Goal: Task Accomplishment & Management: Use online tool/utility

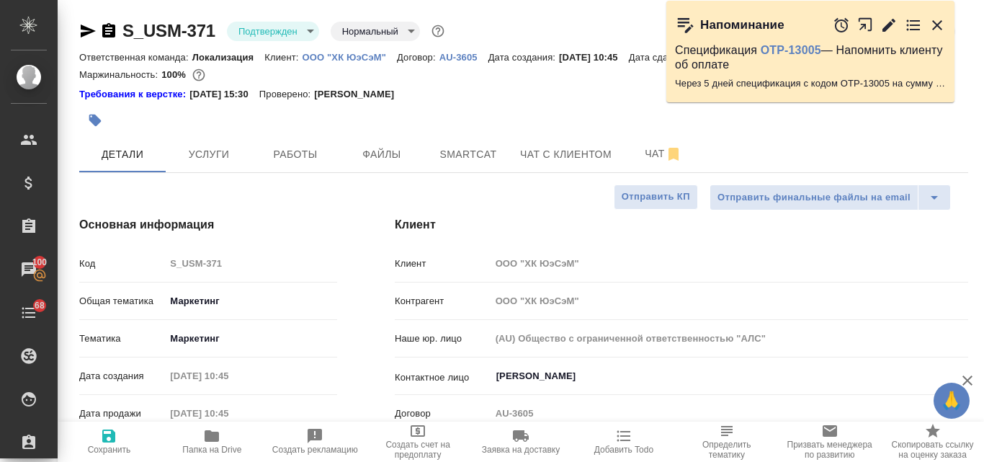
select select "RU"
click at [366, 53] on p "ООО "ХК ЮэСэМ"" at bounding box center [349, 57] width 94 height 11
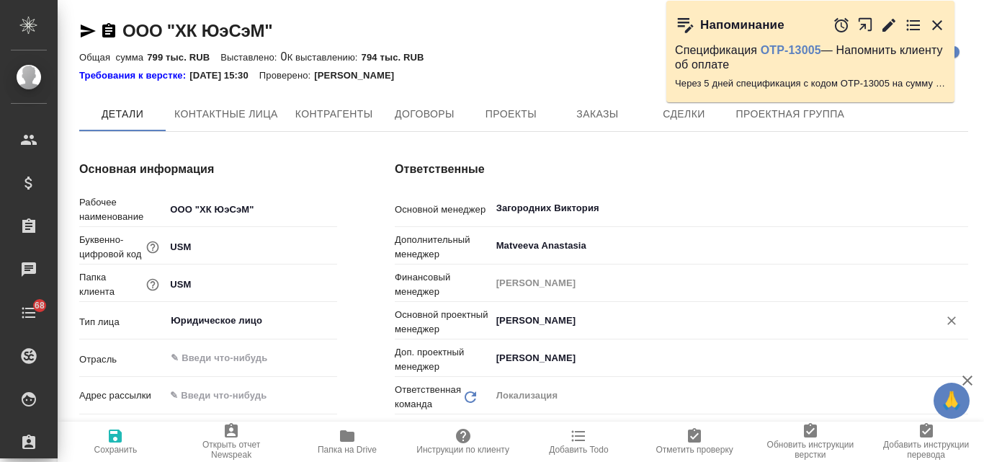
type textarea "x"
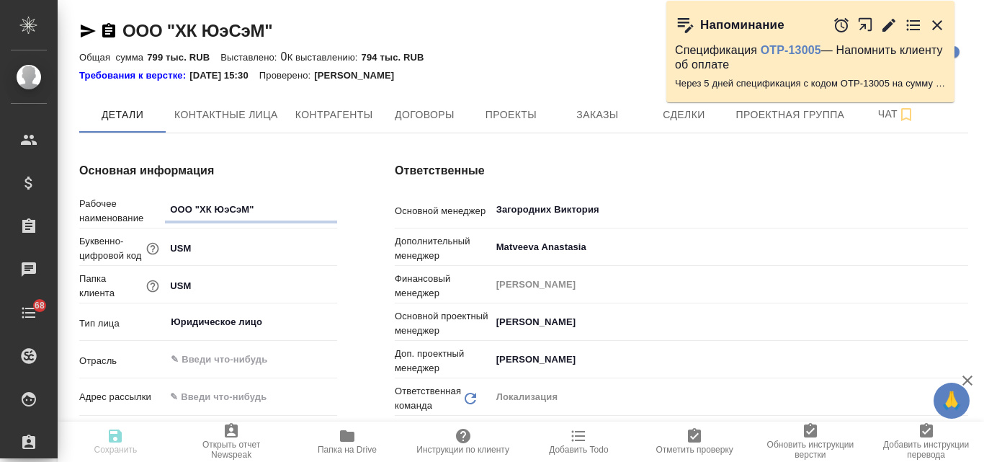
type textarea "x"
click at [603, 120] on span "Заказы" at bounding box center [596, 115] width 69 height 18
type textarea "x"
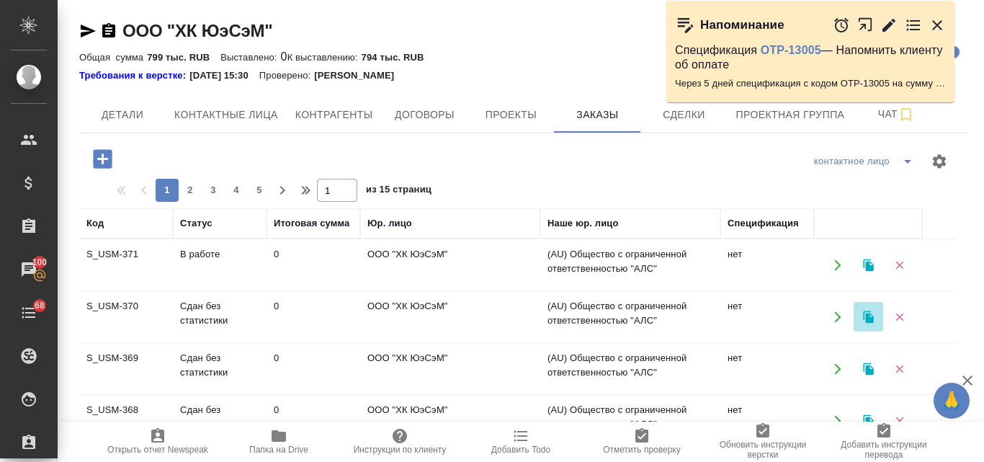
click at [867, 315] on icon "button" at bounding box center [868, 316] width 10 height 12
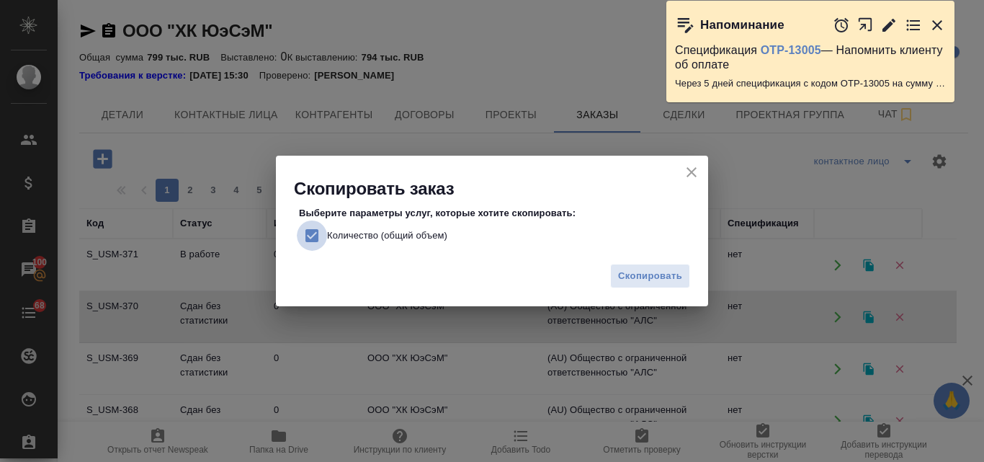
click at [312, 235] on input "Количество (общий объем)" at bounding box center [312, 235] width 30 height 30
checkbox input "false"
click at [649, 272] on span "Скопировать" at bounding box center [650, 276] width 64 height 17
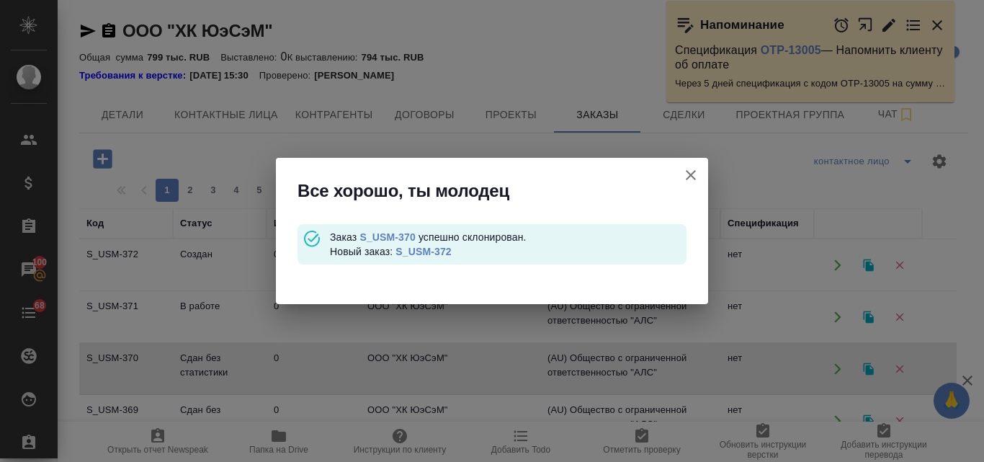
click at [433, 251] on link "S_USM-372" at bounding box center [422, 252] width 55 height 12
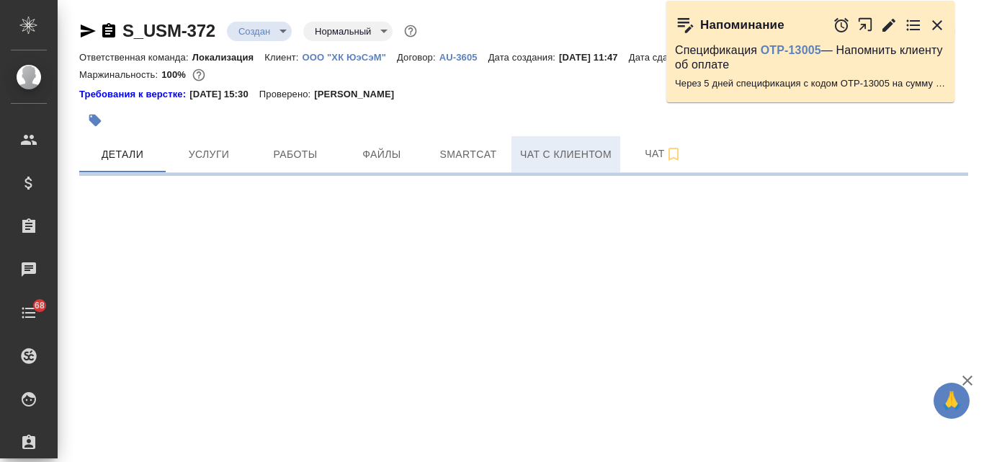
select select "RU"
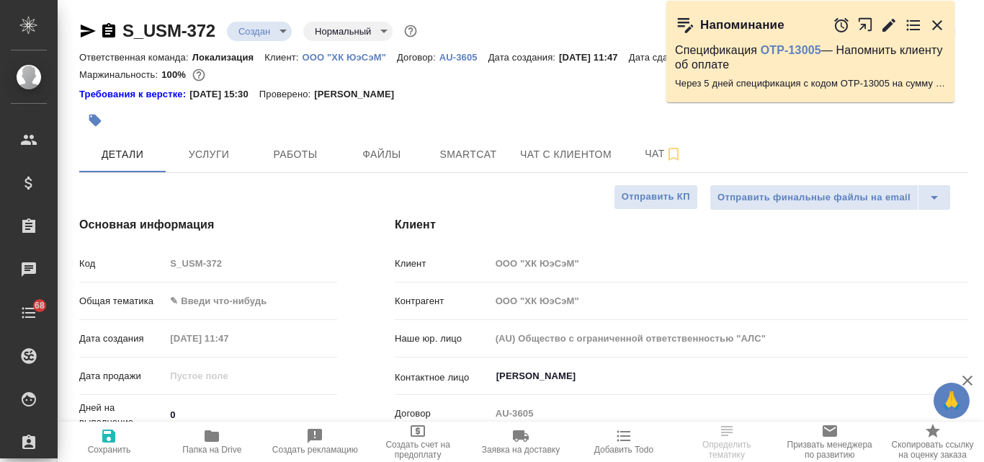
type textarea "x"
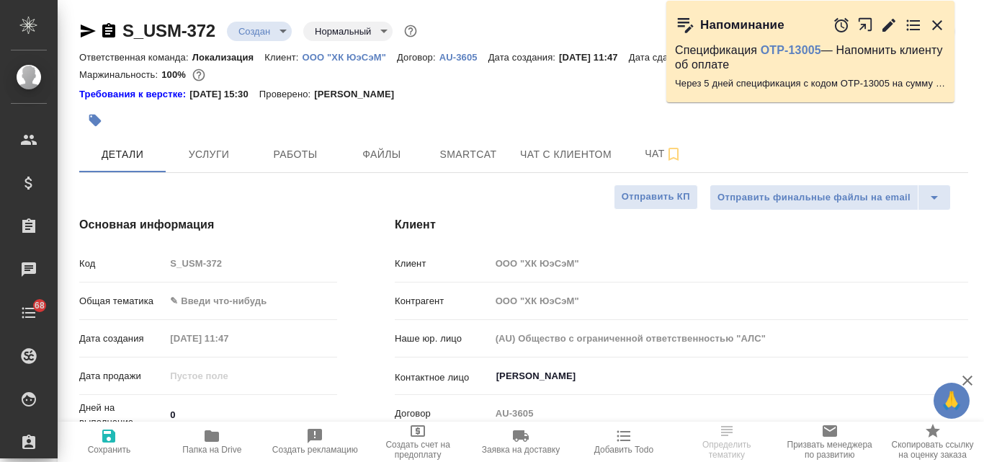
type textarea "x"
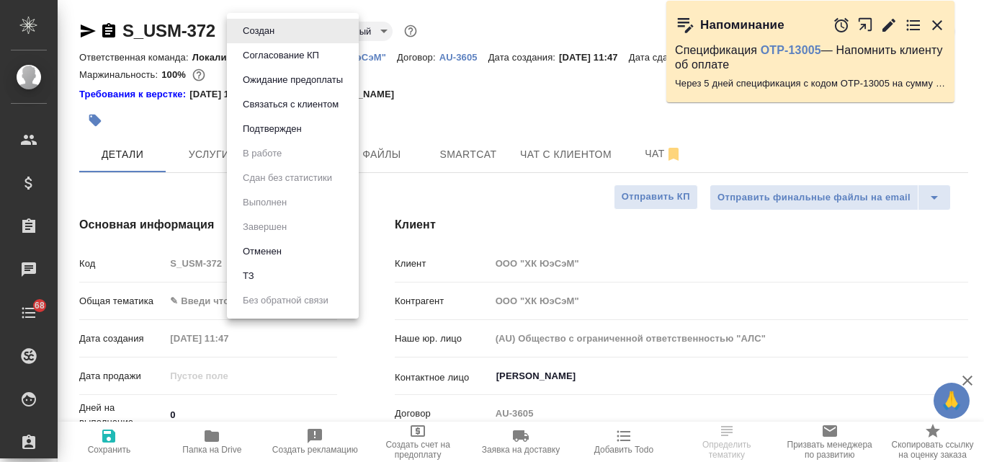
click at [283, 33] on body "🙏 .cls-1 fill:#fff; AWATERA Valyaeva Anna Клиенты Спецификации Заказы Чаты 68 T…" at bounding box center [492, 231] width 984 height 462
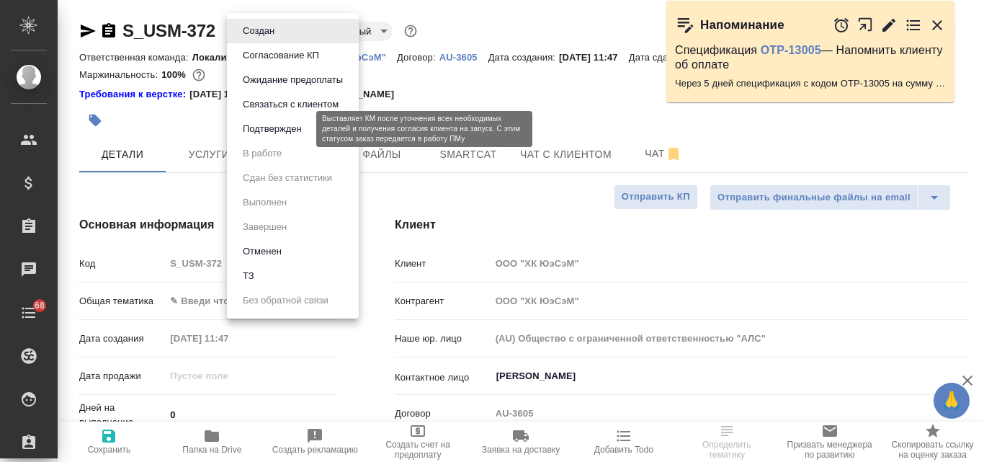
click at [299, 129] on button "Подтвержден" at bounding box center [272, 129] width 68 height 16
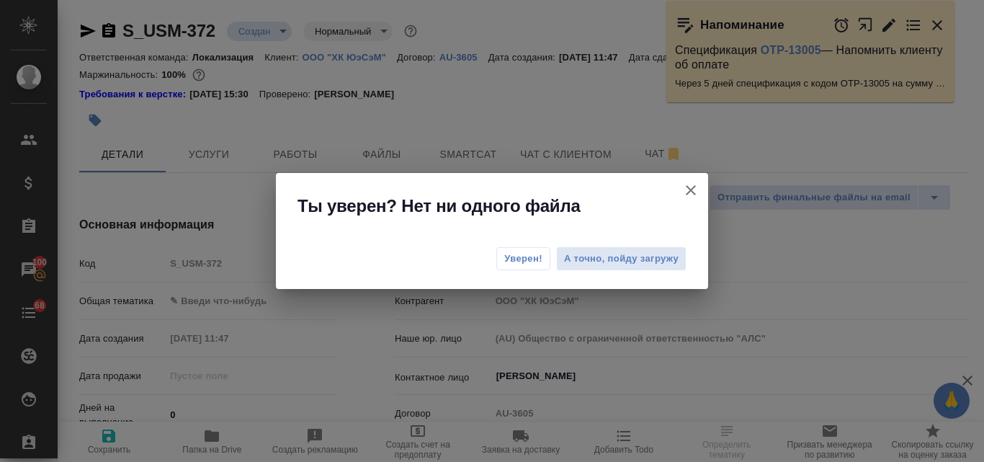
click at [521, 252] on span "Уверен!" at bounding box center [523, 258] width 38 height 14
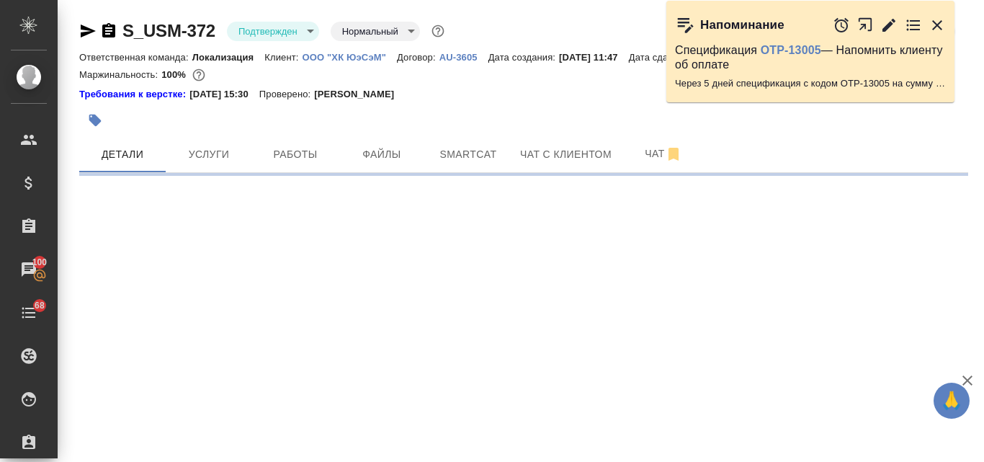
select select "RU"
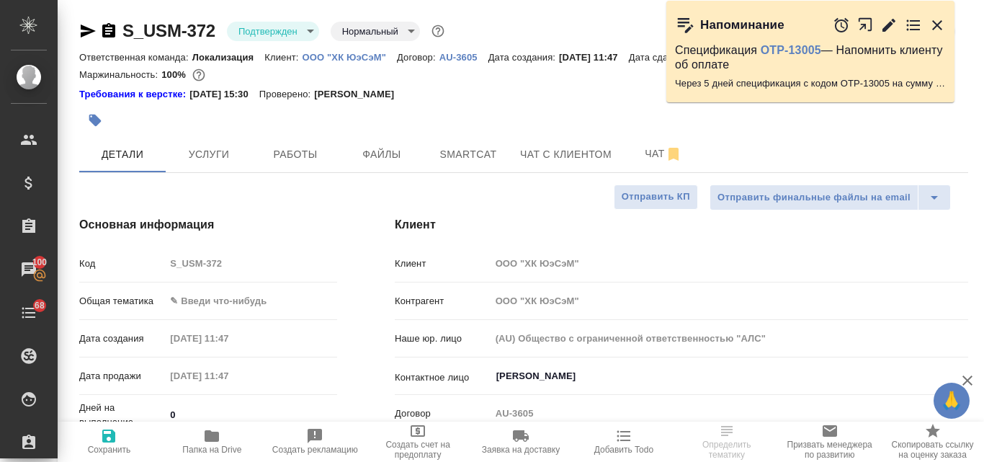
type textarea "x"
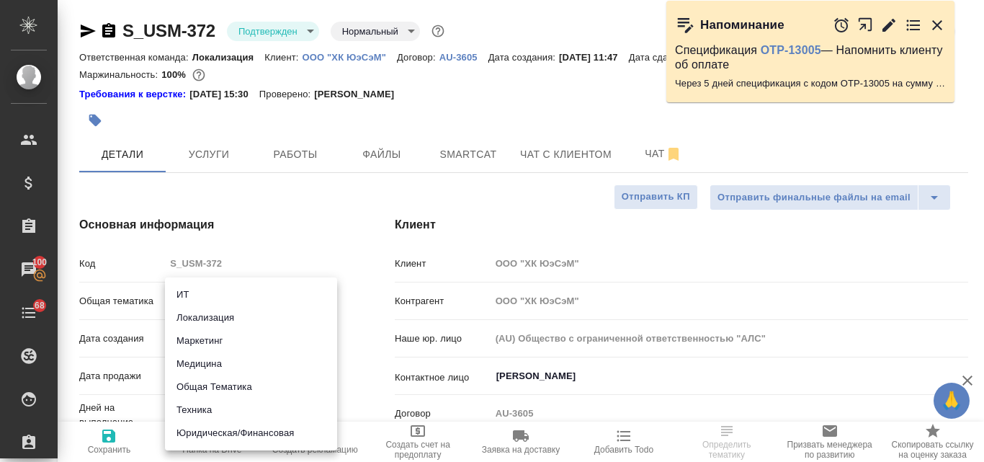
click at [211, 302] on body "🙏 .cls-1 fill:#fff; AWATERA Valyaeva Anna Клиенты Спецификации Заказы 100 Чаты …" at bounding box center [492, 231] width 984 height 462
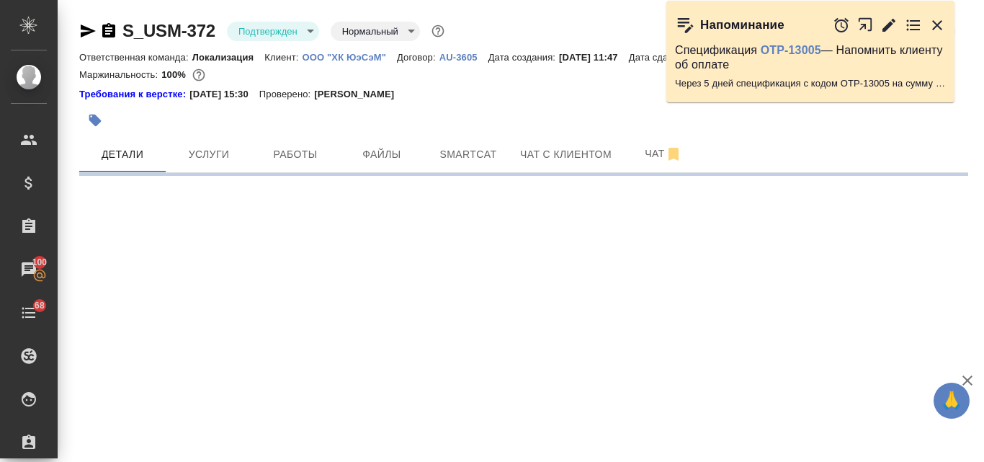
select select "RU"
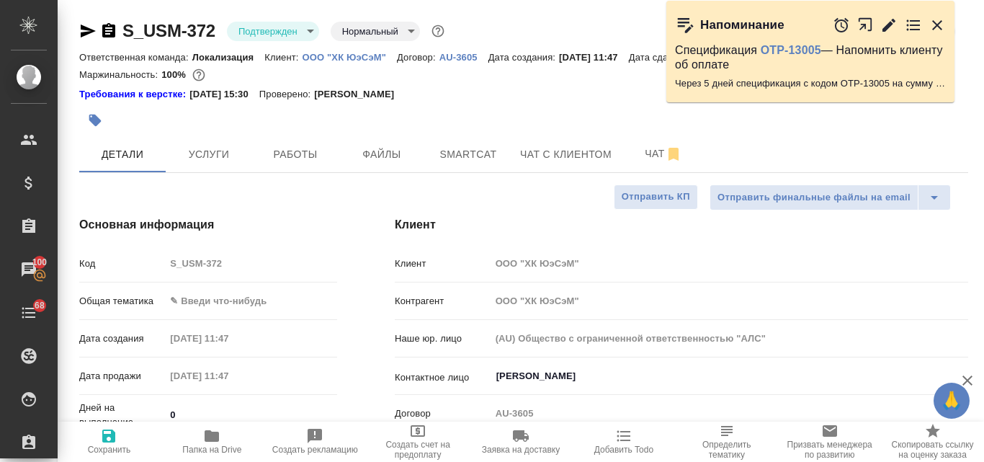
type textarea "x"
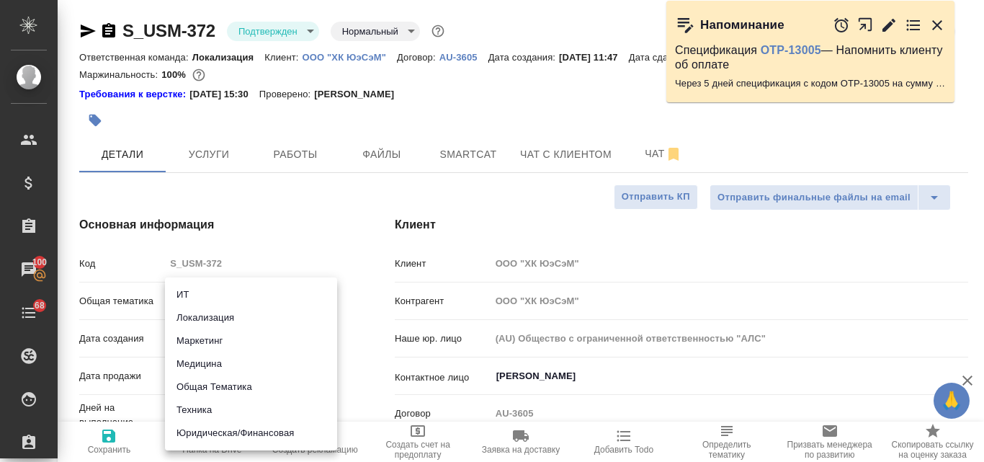
click at [206, 304] on body "🙏 .cls-1 fill:#fff; AWATERA Valyaeva Anna Клиенты Спецификации Заказы 100 Чаты …" at bounding box center [492, 231] width 984 height 462
click at [217, 343] on li "Маркетинг" at bounding box center [251, 340] width 172 height 23
type input "marketing"
type textarea "x"
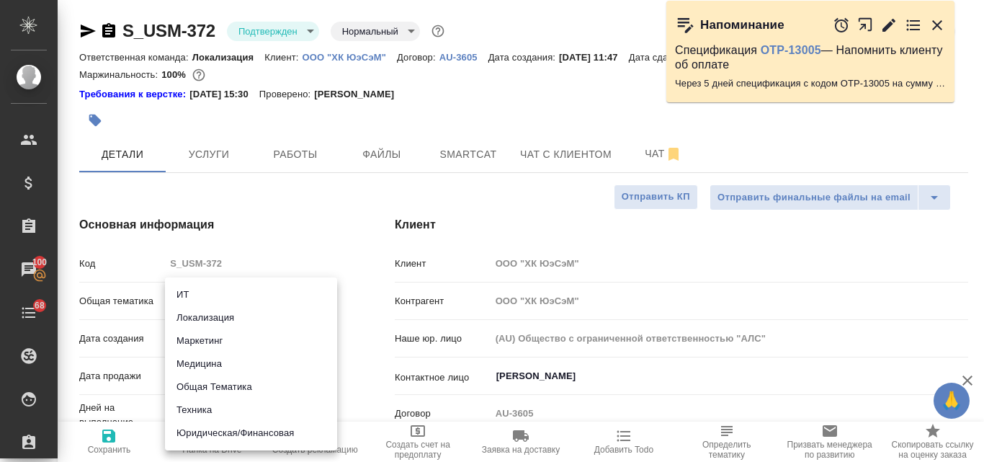
type textarea "x"
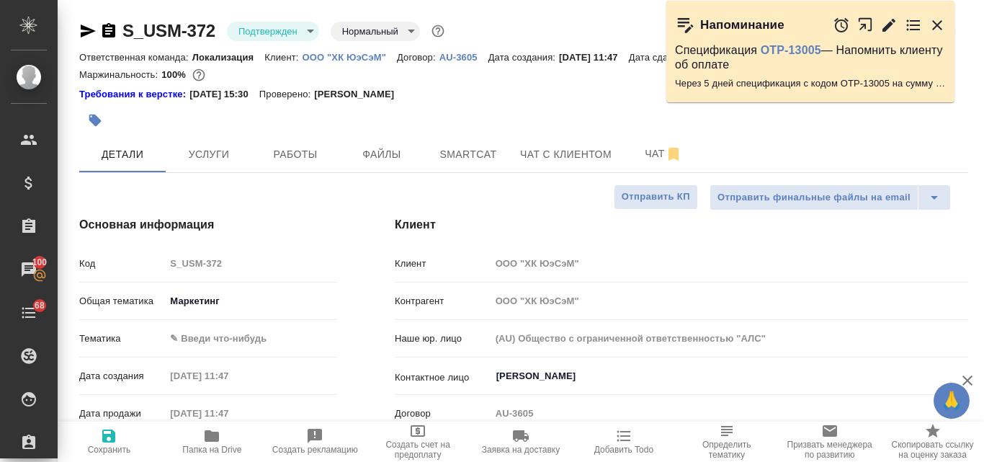
click at [200, 340] on body "🙏 .cls-1 fill:#fff; AWATERA Valyaeva Anna Клиенты Спецификации Заказы 100 Чаты …" at bounding box center [492, 231] width 984 height 462
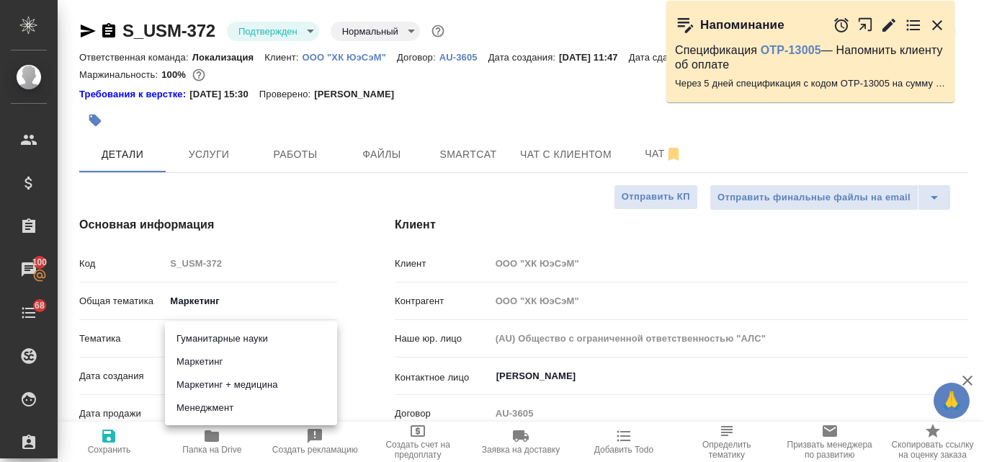
click at [200, 362] on li "Маркетинг" at bounding box center [251, 361] width 172 height 23
type textarea "x"
type input "5a8b8b956a9677013d343d63"
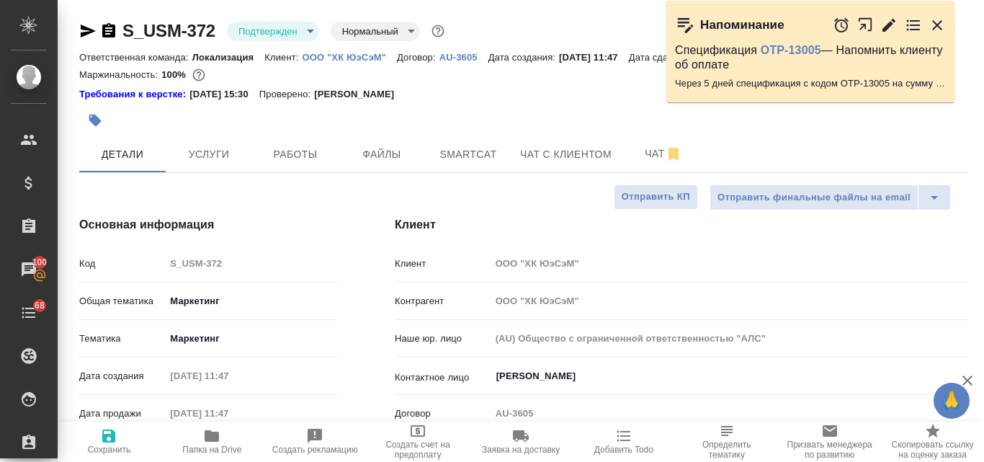
click at [110, 441] on icon "button" at bounding box center [108, 435] width 13 height 13
type textarea "x"
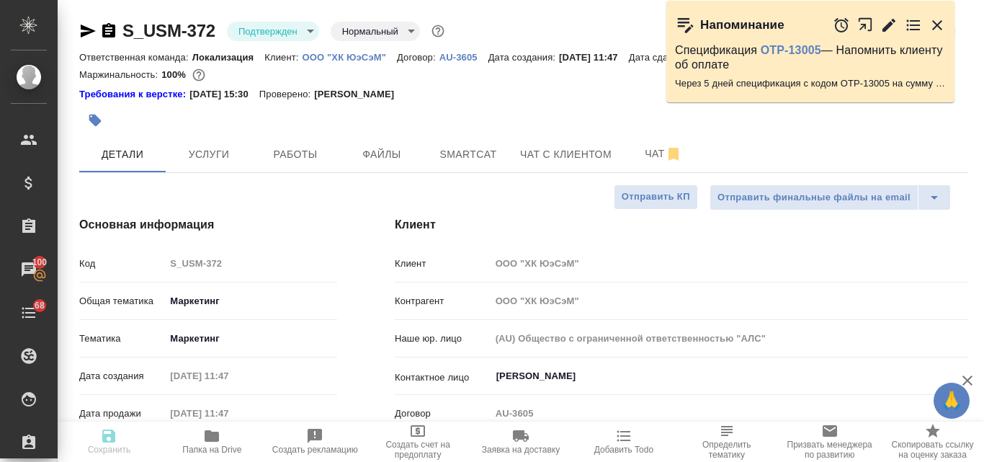
type textarea "x"
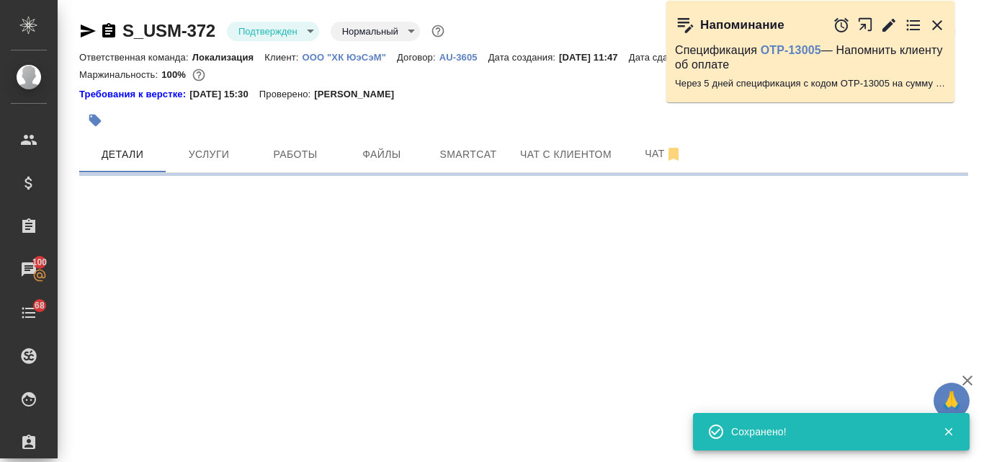
select select "RU"
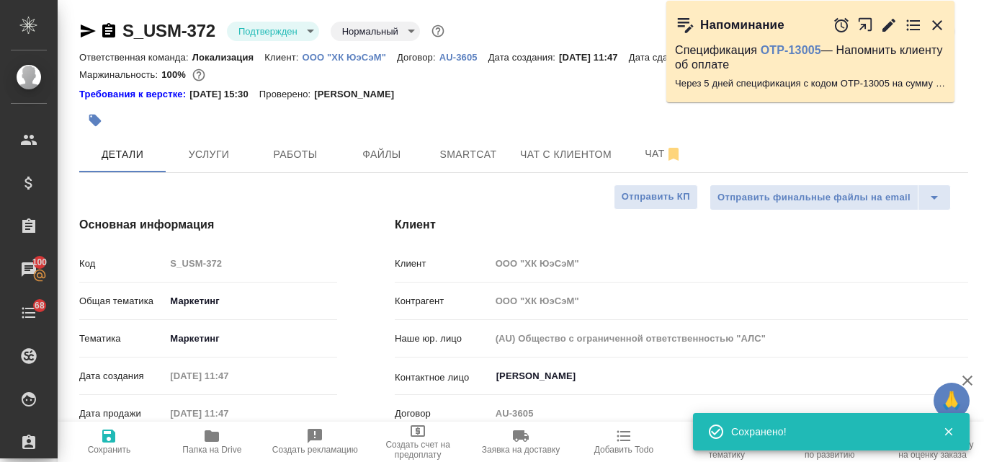
type textarea "x"
click at [81, 32] on icon "button" at bounding box center [87, 30] width 17 height 17
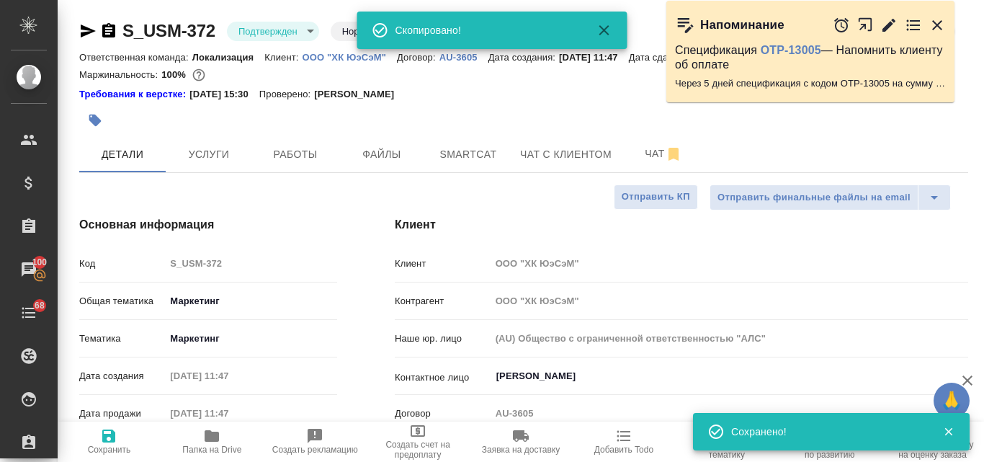
type textarea "x"
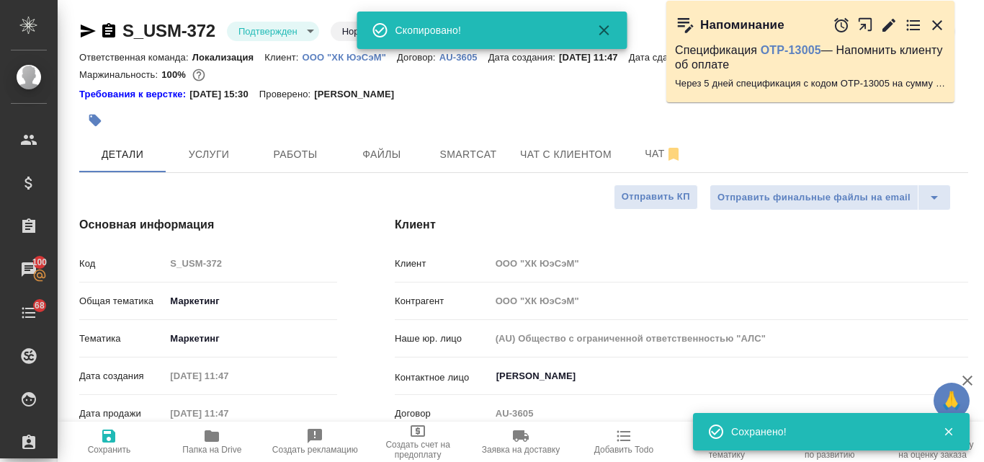
type textarea "x"
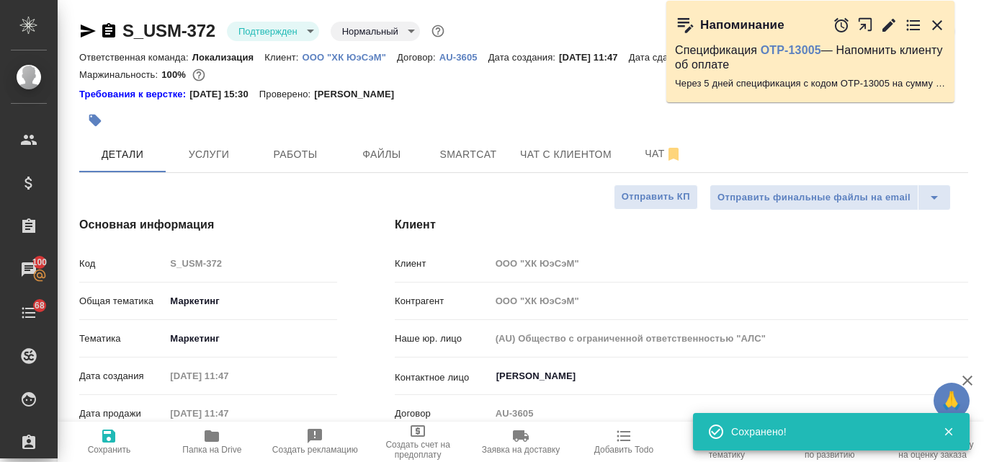
type textarea "x"
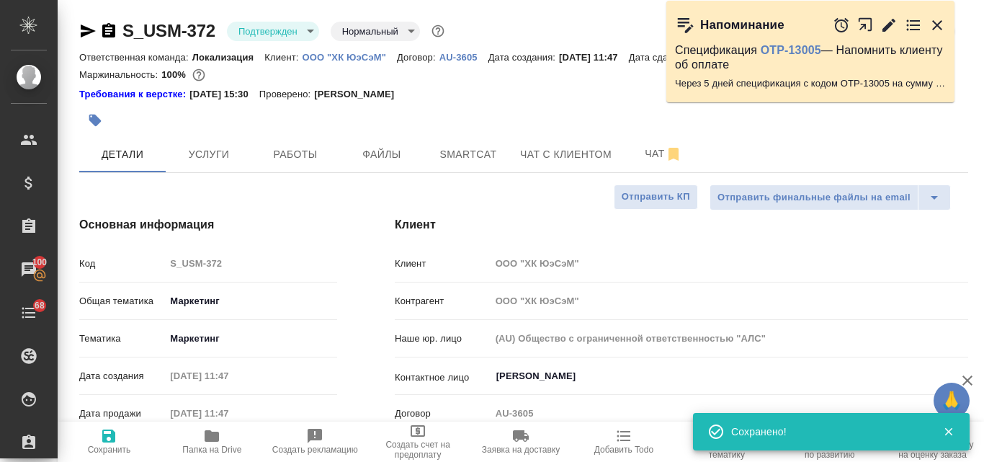
type textarea "x"
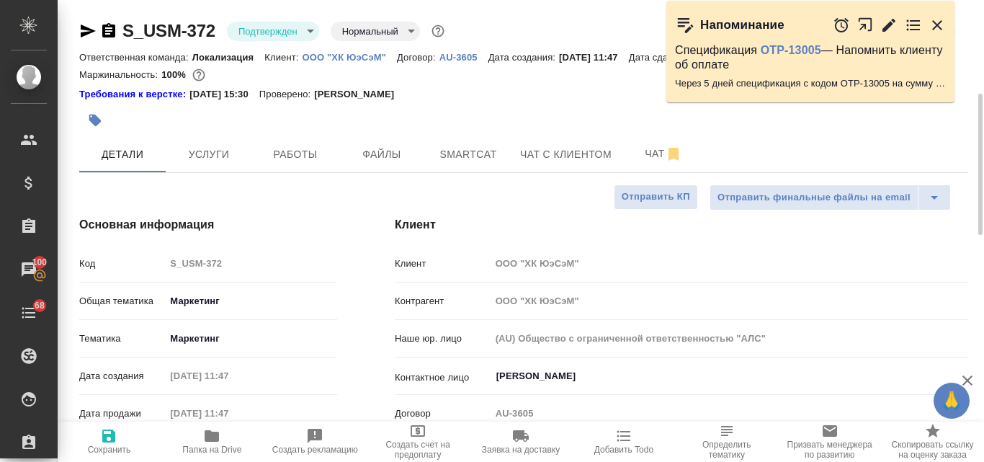
scroll to position [72, 0]
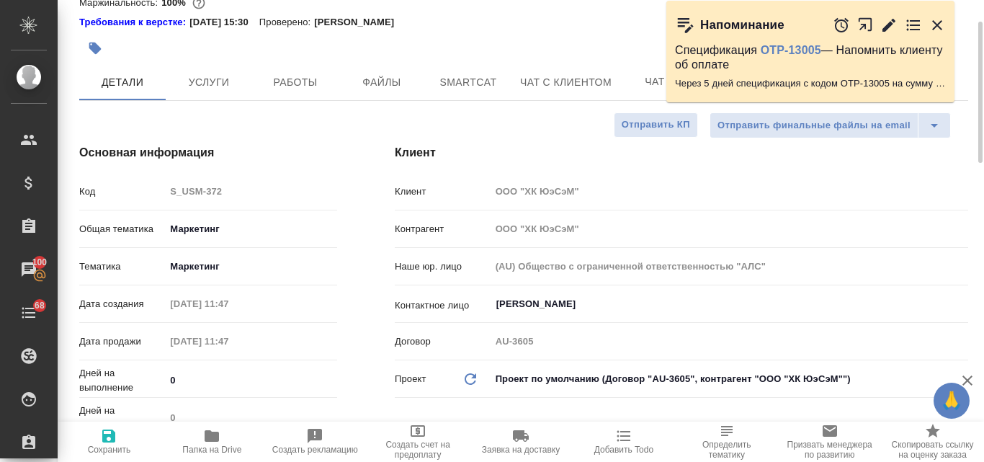
type textarea "x"
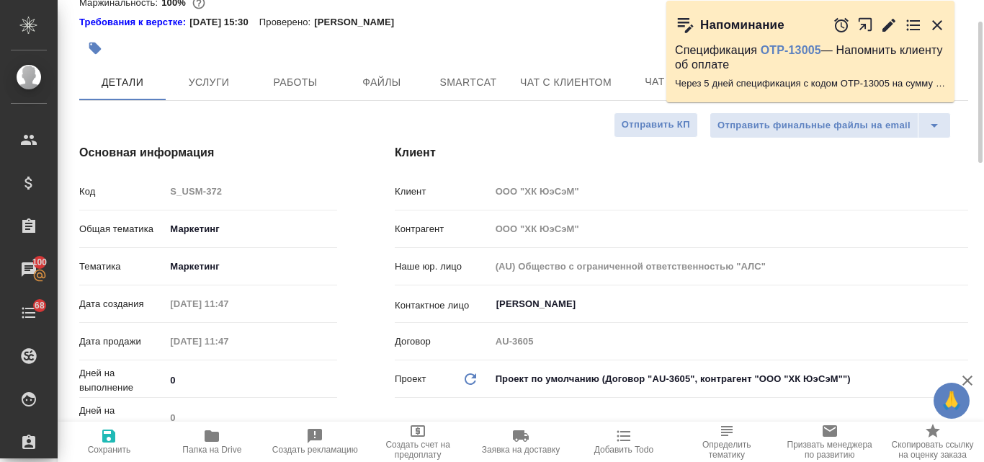
type textarea "x"
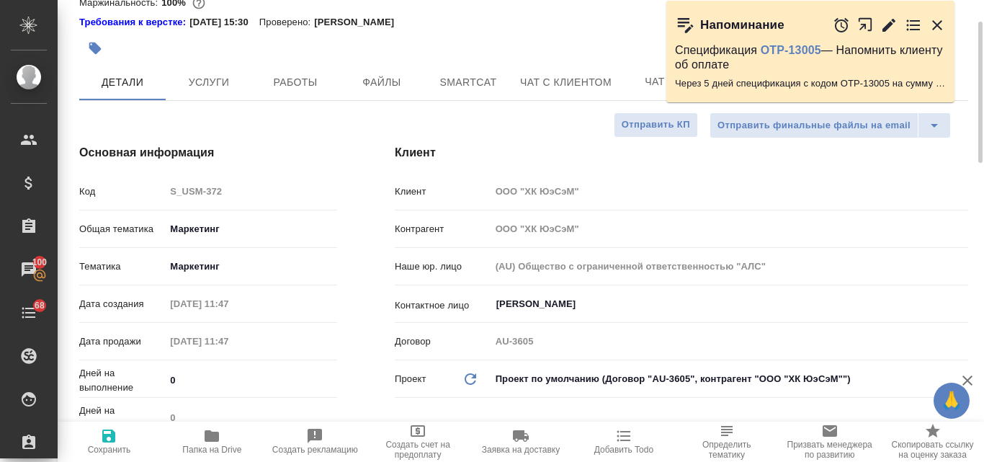
type textarea "x"
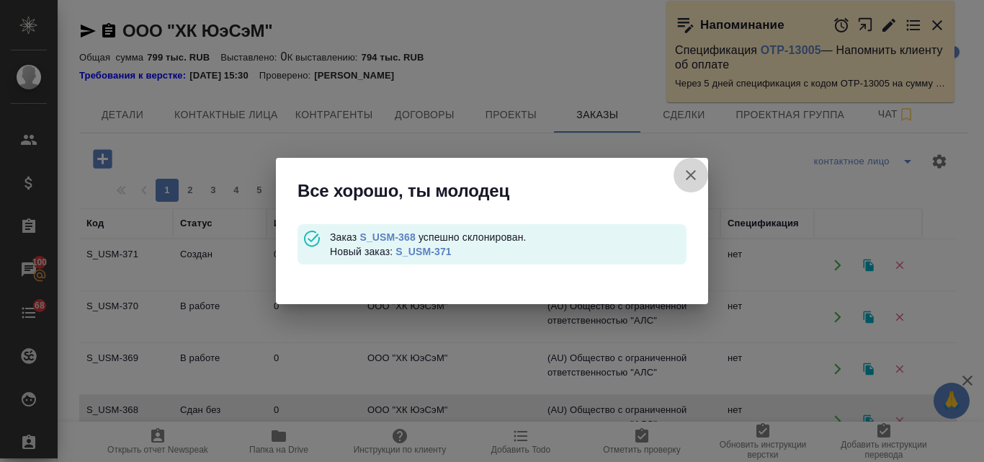
click at [691, 174] on icon "button" at bounding box center [691, 175] width 10 height 10
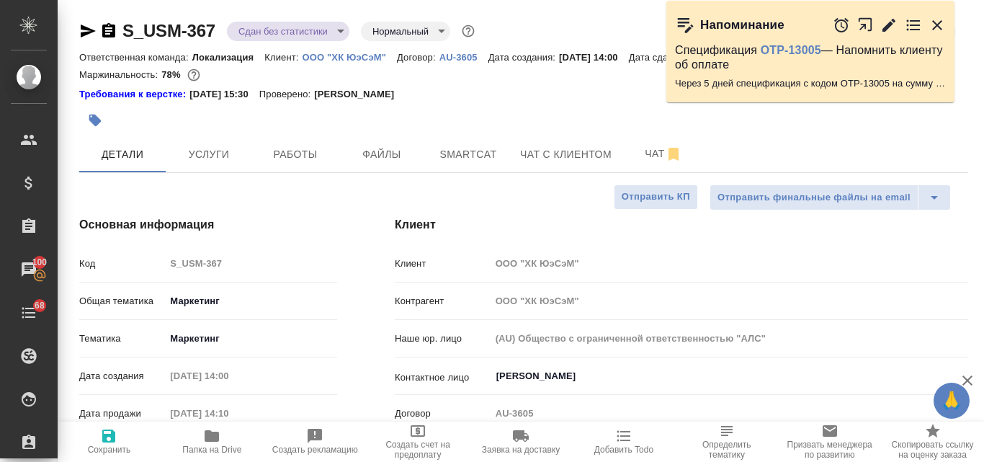
select select "RU"
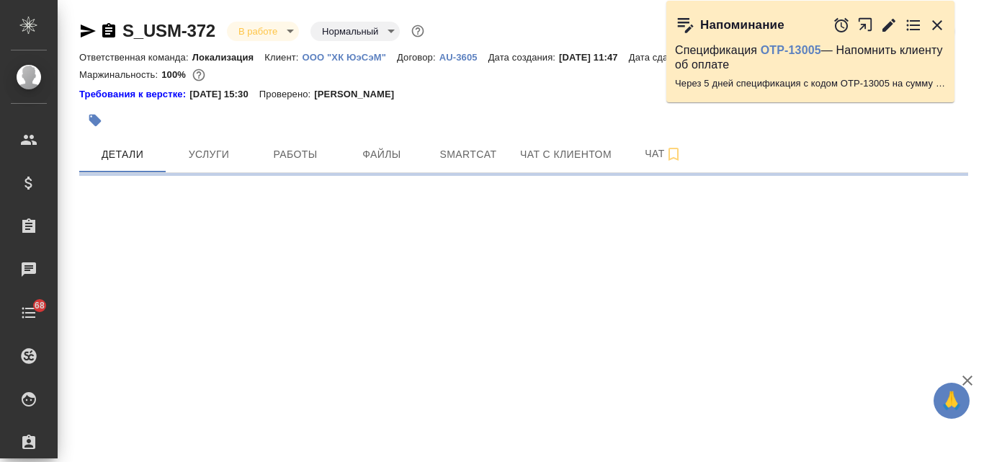
select select "RU"
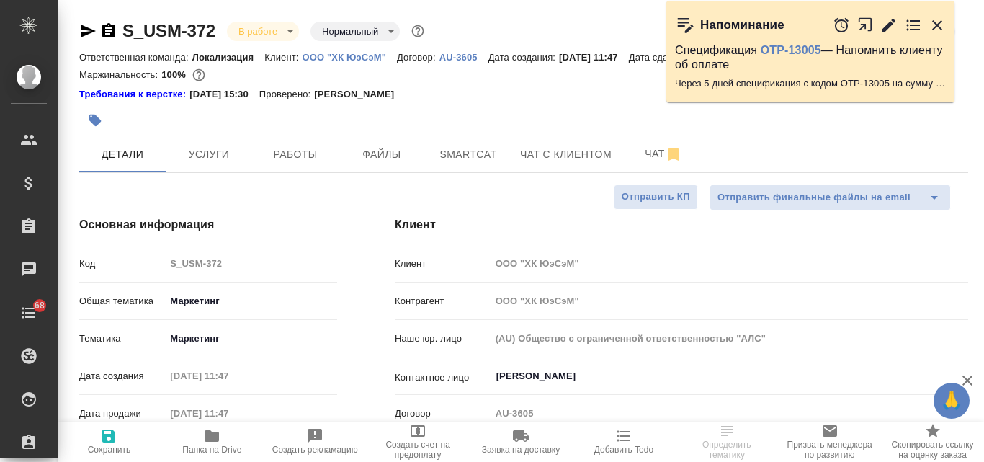
type textarea "x"
drag, startPoint x: 219, startPoint y: 30, endPoint x: 122, endPoint y: 24, distance: 96.7
click at [122, 24] on div "S_USM-372 В работе inProgress Нормальный normal" at bounding box center [253, 30] width 348 height 23
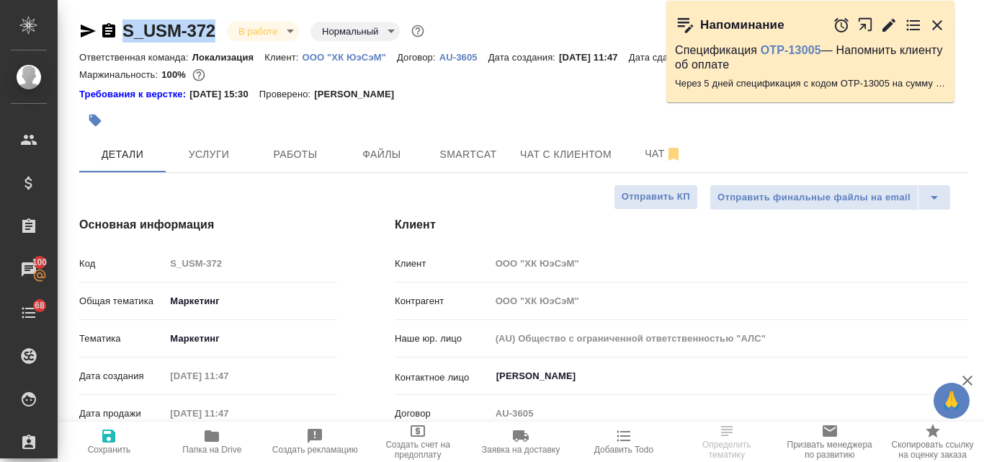
copy link "S_USM-372"
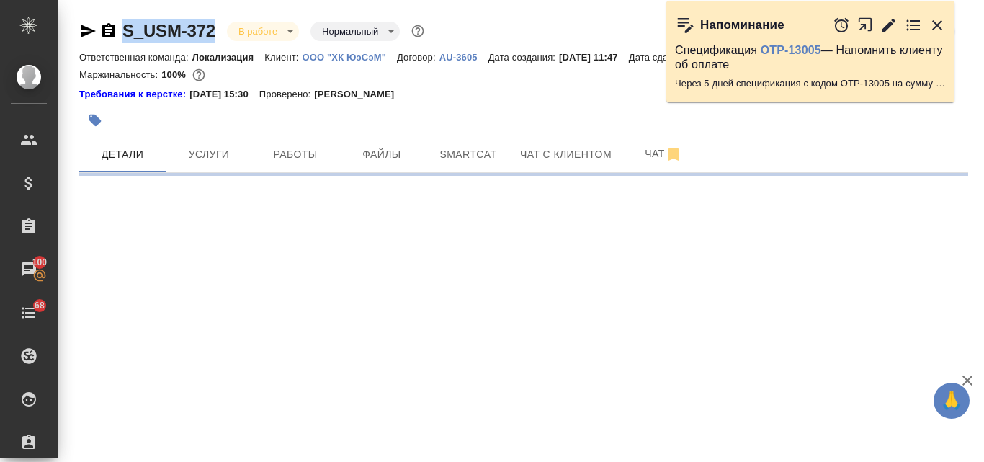
select select "RU"
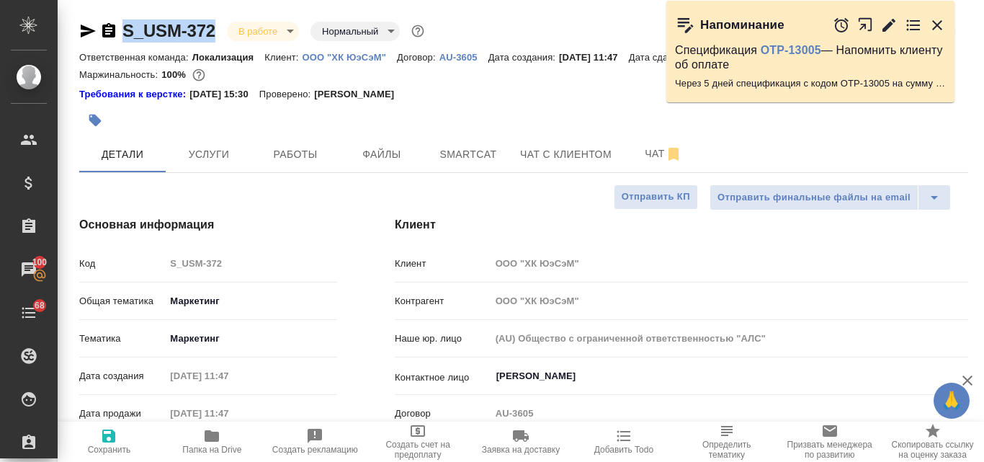
type textarea "x"
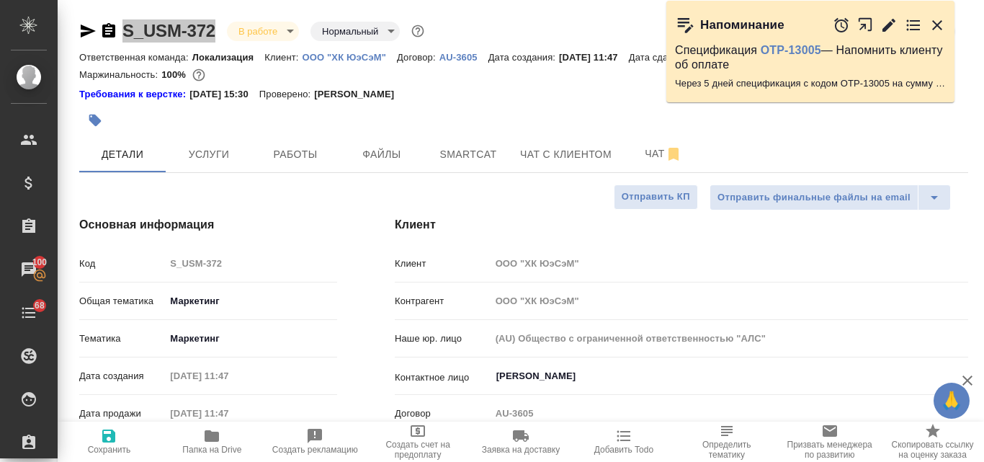
type textarea "x"
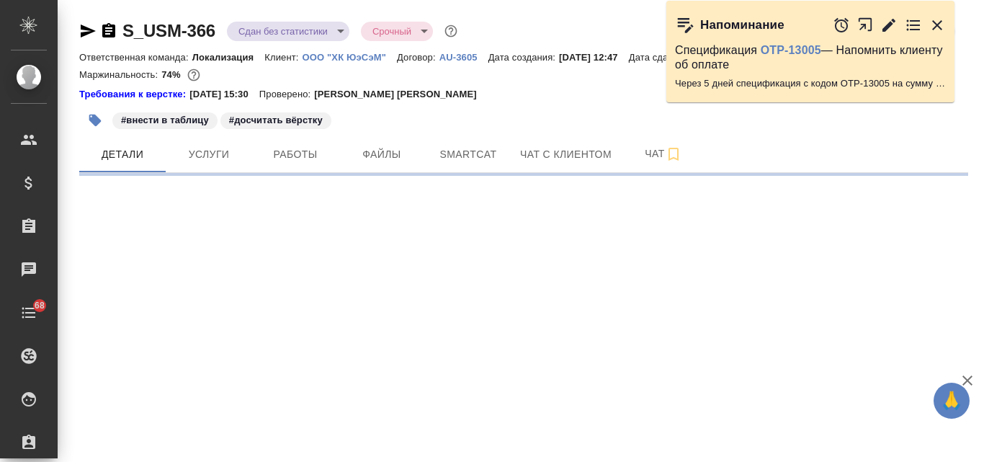
select select "RU"
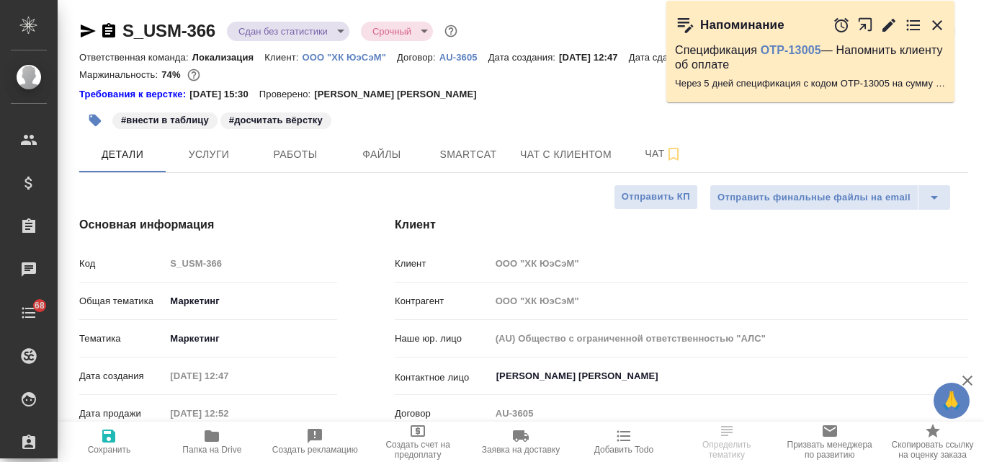
type textarea "x"
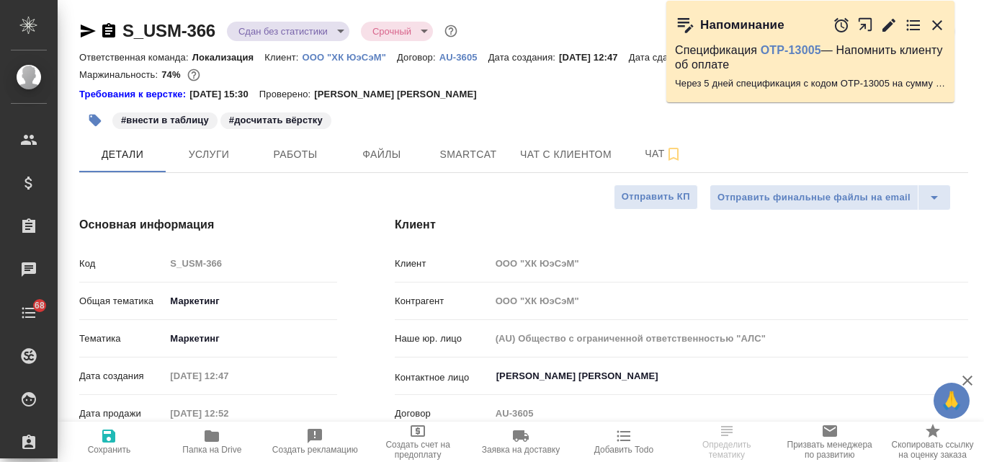
type textarea "x"
click at [940, 25] on icon "button" at bounding box center [936, 25] width 17 height 17
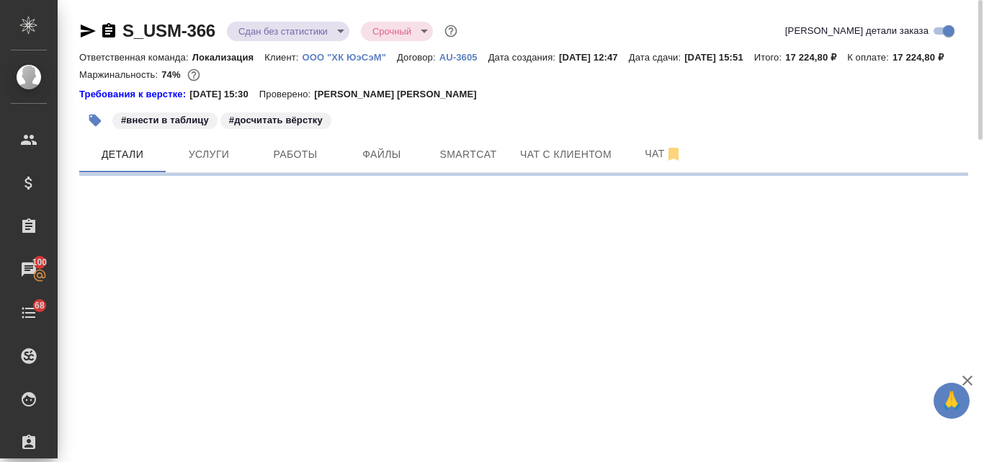
select select "RU"
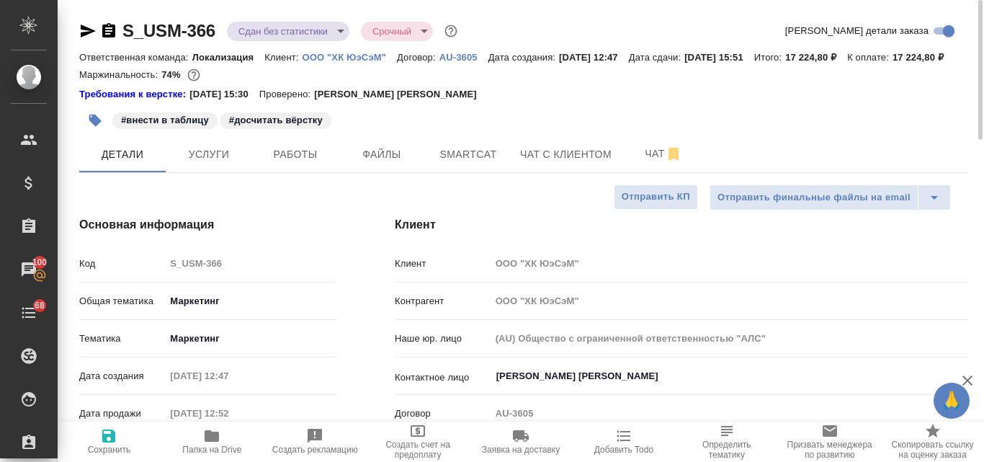
type textarea "x"
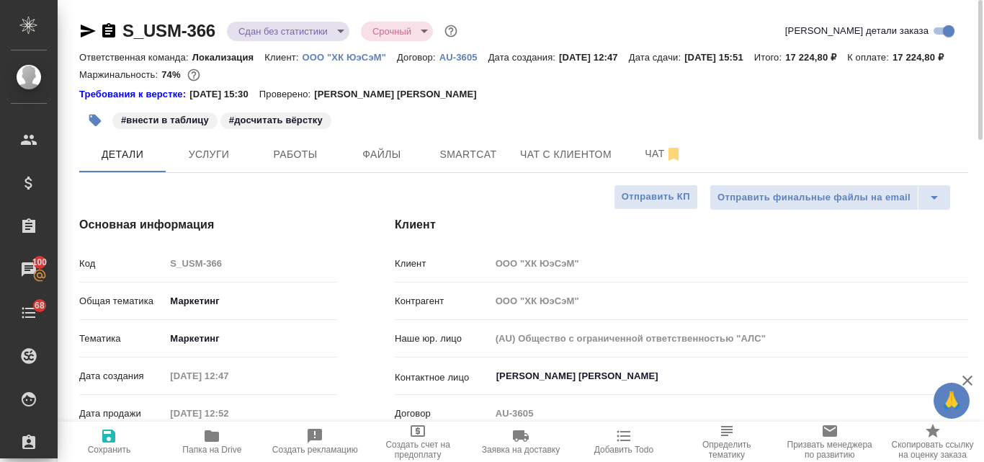
type textarea "x"
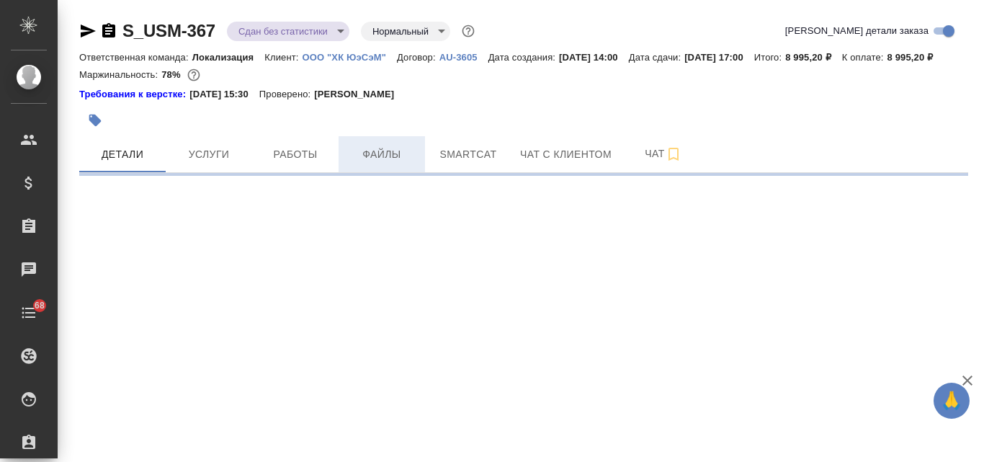
select select "RU"
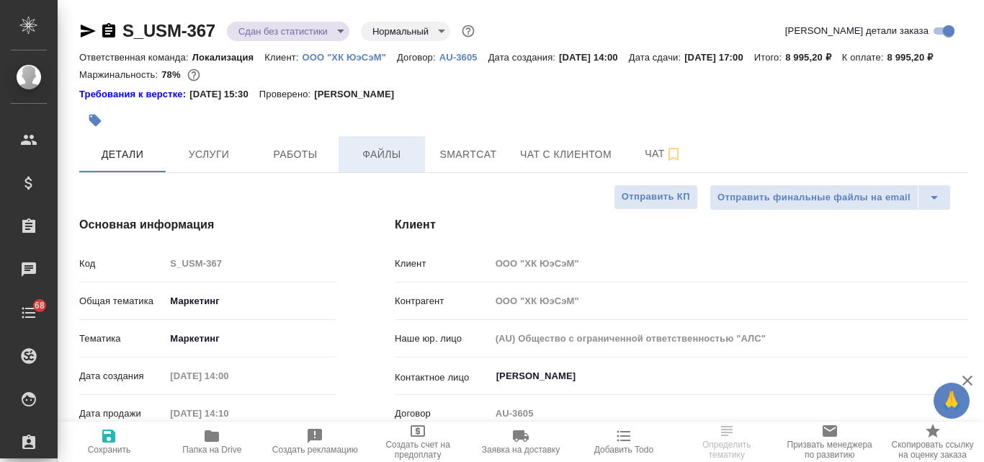
type textarea "x"
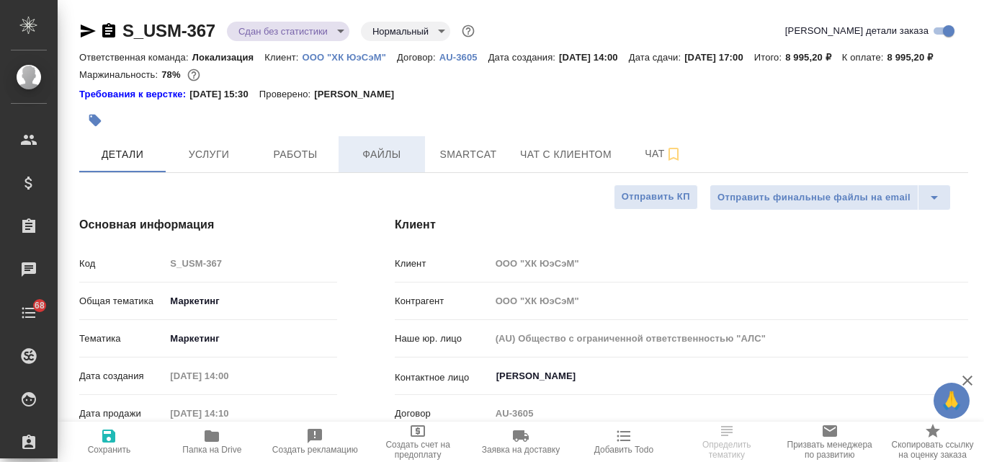
type textarea "x"
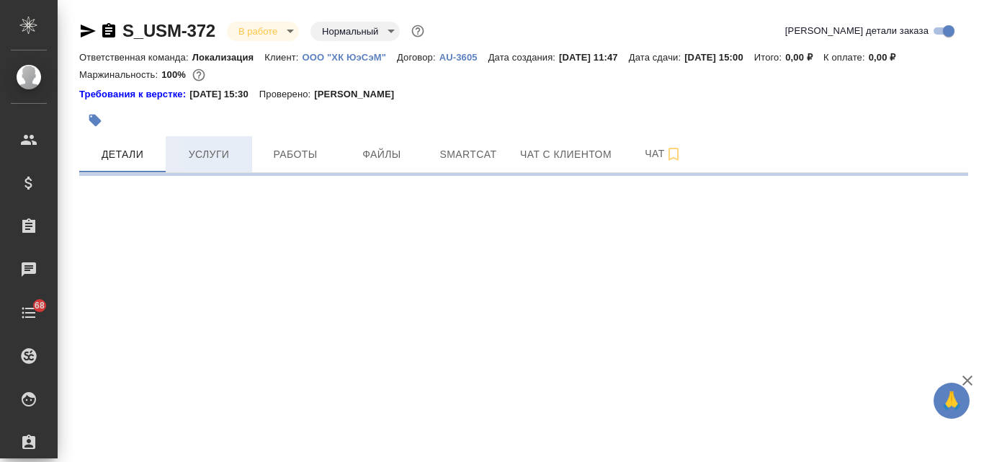
select select "RU"
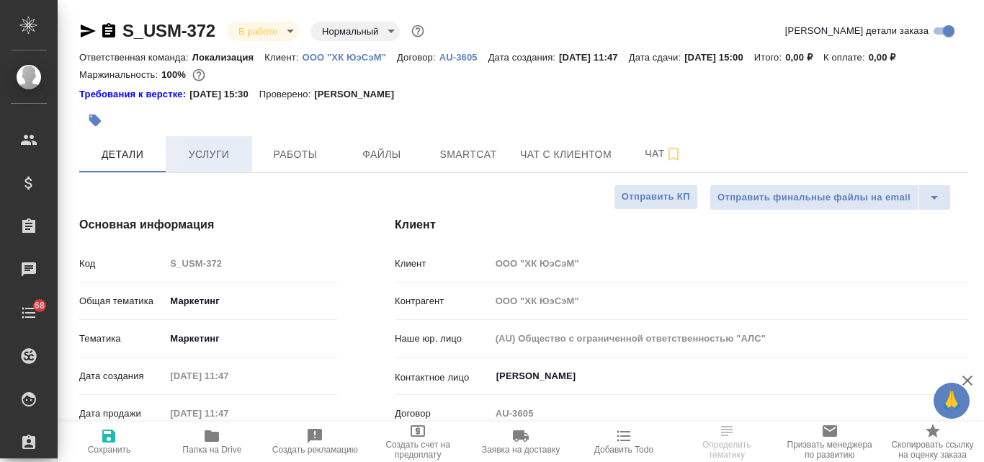
type textarea "x"
click at [213, 158] on span "Услуги" at bounding box center [208, 154] width 69 height 18
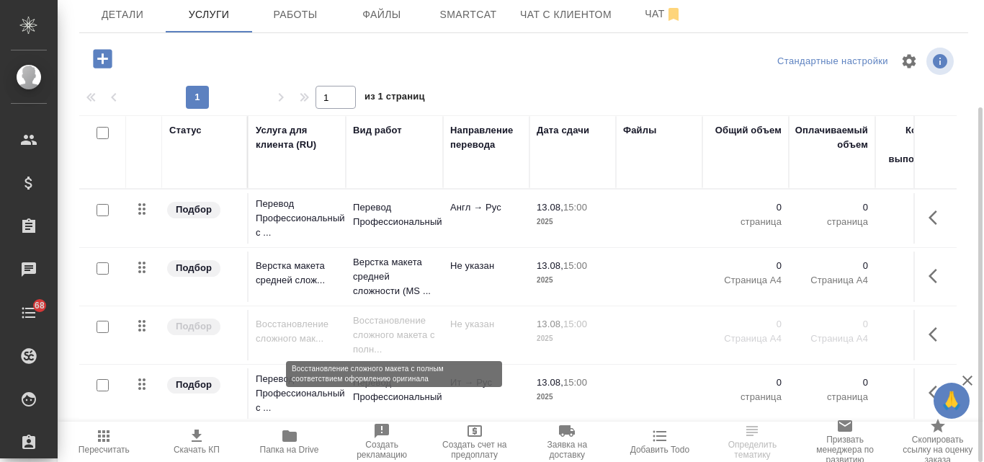
scroll to position [9, 0]
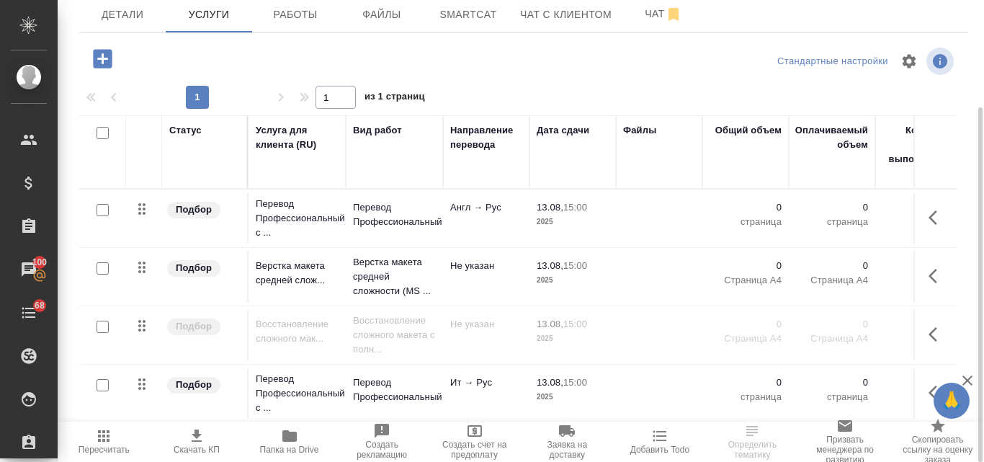
click at [99, 206] on input "checkbox" at bounding box center [103, 210] width 12 height 12
checkbox input "true"
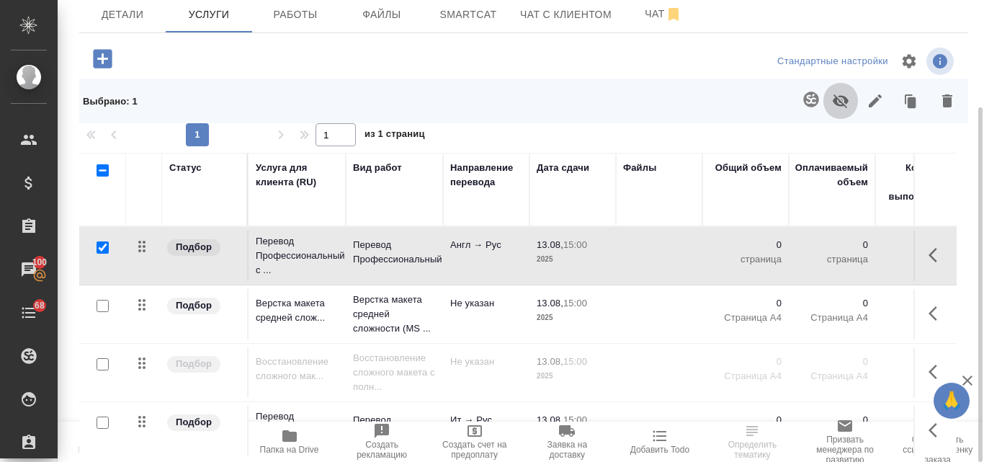
click at [836, 105] on icon "button" at bounding box center [840, 100] width 17 height 17
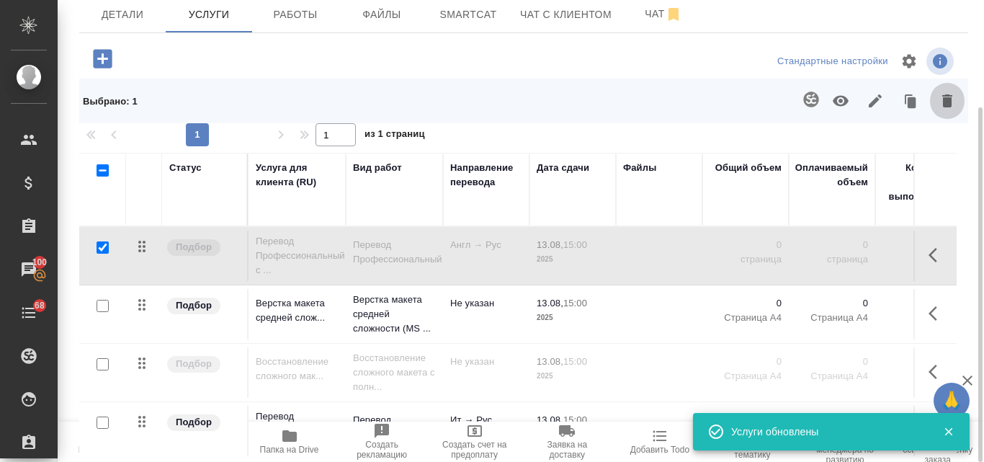
click at [944, 101] on icon "button" at bounding box center [947, 100] width 10 height 13
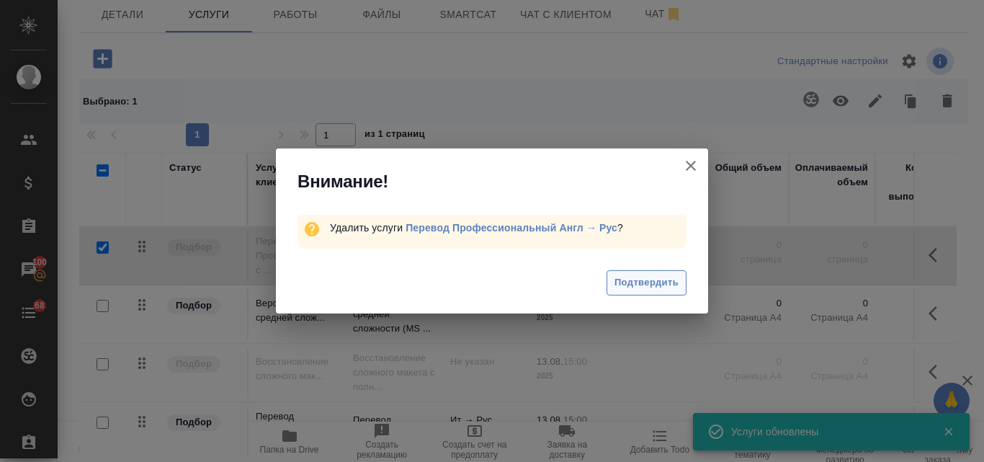
click at [663, 286] on span "Подтвердить" at bounding box center [646, 282] width 64 height 17
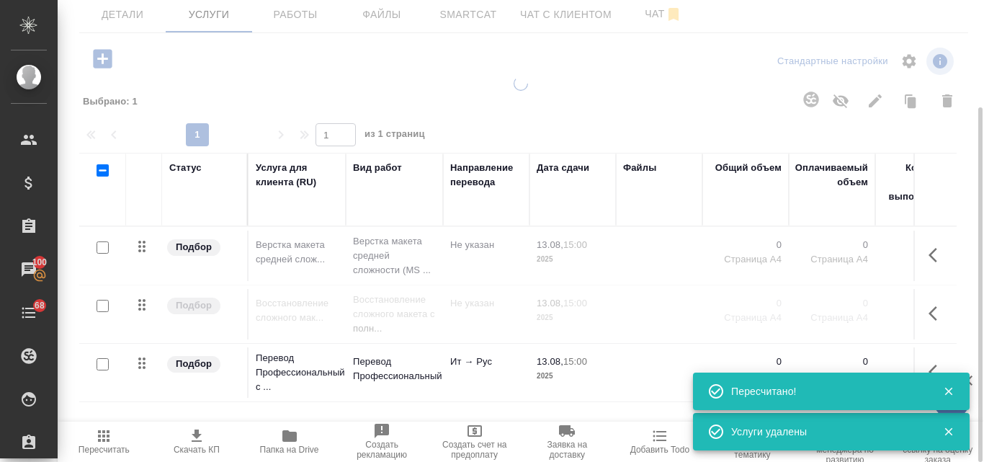
scroll to position [0, 0]
